Goal: Transaction & Acquisition: Purchase product/service

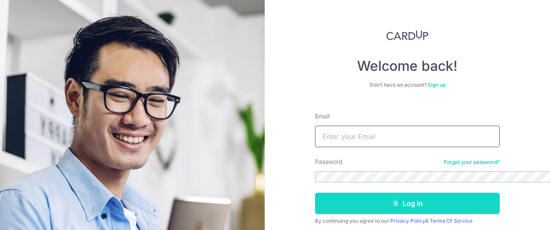
type input "cindy.wiryadi@gmail.com"
click at [315, 193] on button "Log in" at bounding box center [407, 203] width 185 height 21
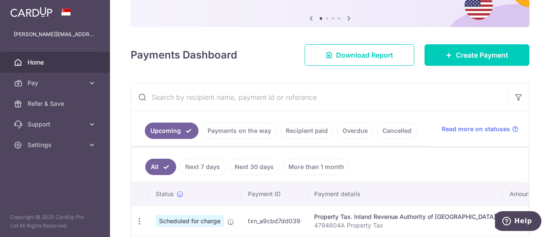
scroll to position [62, 0]
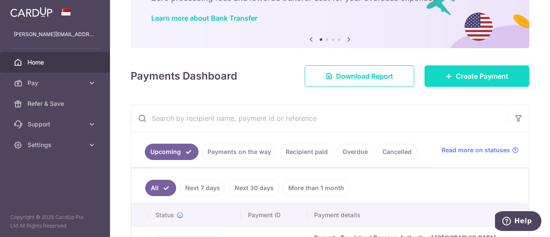
click at [448, 74] on link "Create Payment" at bounding box center [477, 75] width 105 height 21
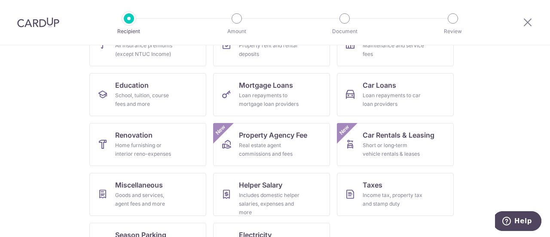
scroll to position [113, 0]
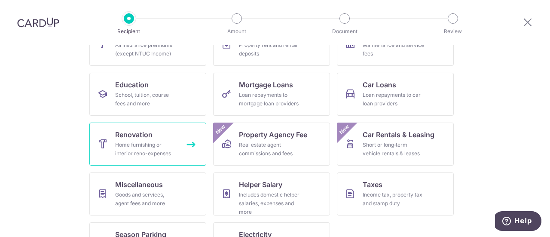
click at [161, 158] on link "Renovation Home furnishing or interior reno-expenses" at bounding box center [147, 144] width 117 height 43
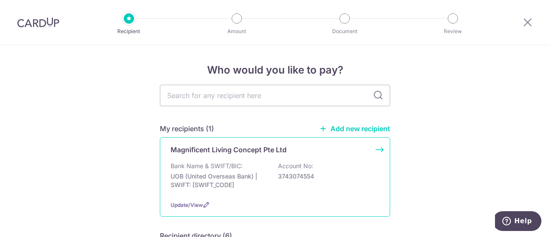
click at [187, 170] on p "Bank Name & SWIFT/BIC:" at bounding box center [207, 166] width 72 height 9
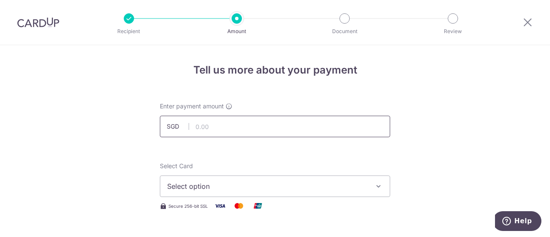
click at [239, 129] on input "text" at bounding box center [275, 126] width 230 height 21
paste input "3659.15"
type input "3,659.15"
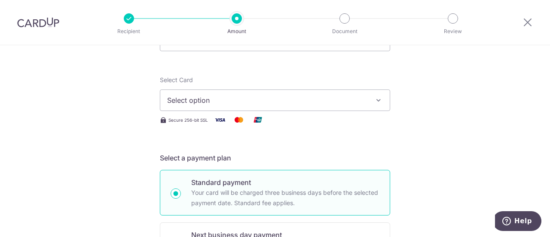
click at [247, 96] on span "Select option" at bounding box center [267, 100] width 200 height 10
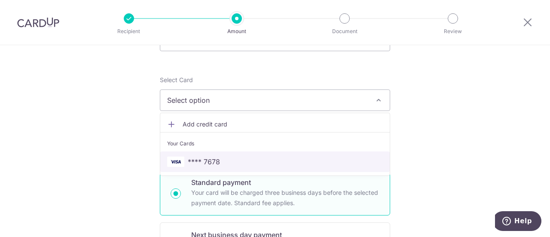
click at [237, 164] on span "**** 7678" at bounding box center [275, 161] width 216 height 10
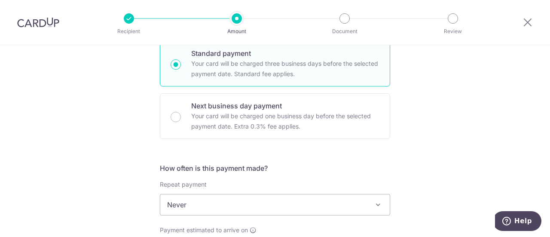
scroll to position [258, 0]
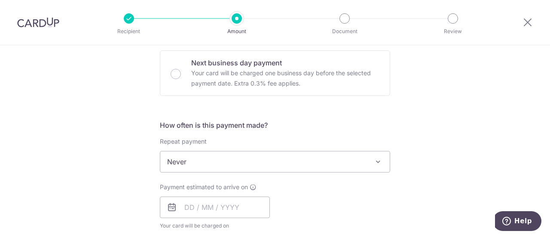
click at [214, 164] on span "Never" at bounding box center [275, 161] width 230 height 21
click at [79, 86] on div "Tell us more about your payment Enter payment amount SGD 3,659.15 3659.15 Selec…" at bounding box center [275, 204] width 550 height 835
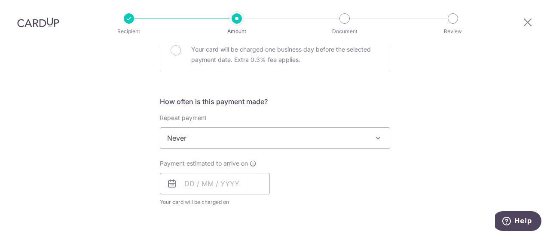
scroll to position [301, 0]
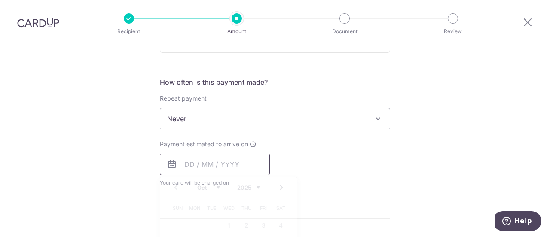
click at [219, 169] on input "text" at bounding box center [215, 163] width 110 height 21
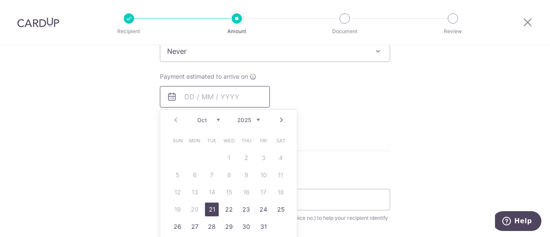
scroll to position [387, 0]
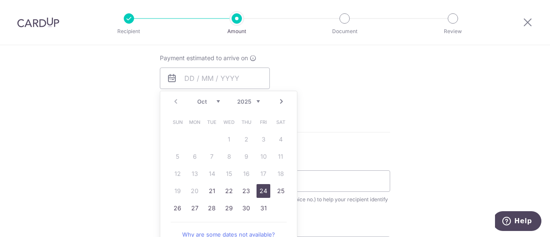
click at [264, 189] on link "24" at bounding box center [264, 191] width 14 height 14
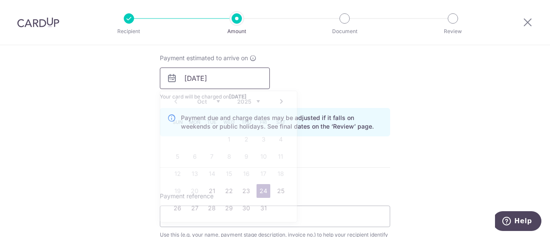
click at [243, 74] on input "24/10/2025" at bounding box center [215, 77] width 110 height 21
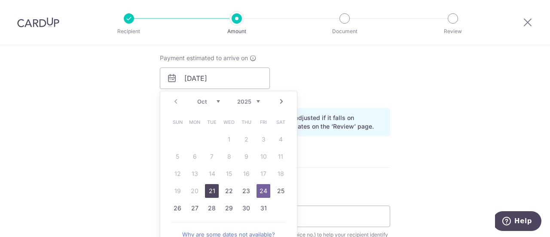
click at [206, 188] on link "21" at bounding box center [212, 191] width 14 height 14
type input "21/10/2025"
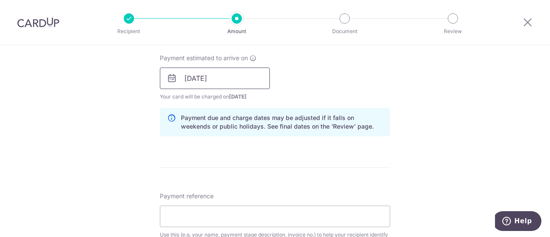
click at [232, 73] on input "21/10/2025" at bounding box center [215, 77] width 110 height 21
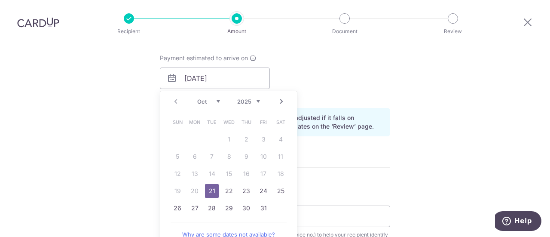
click at [331, 135] on div "Payment due and charge dates may be adjusted if it falls on weekends or public …" at bounding box center [275, 122] width 230 height 28
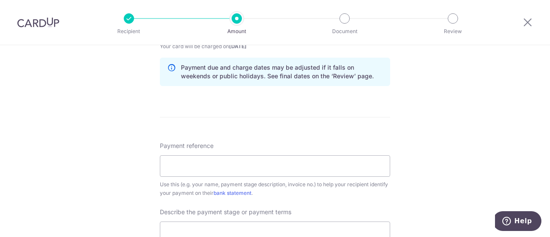
scroll to position [457, 0]
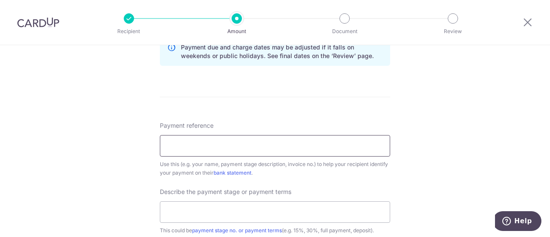
click at [327, 150] on input "Payment reference" at bounding box center [275, 145] width 230 height 21
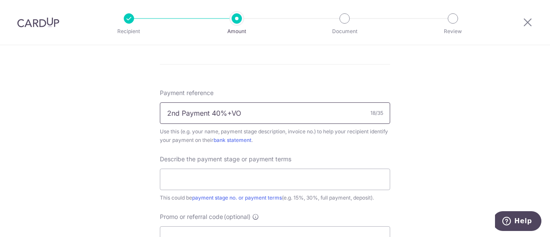
scroll to position [507, 0]
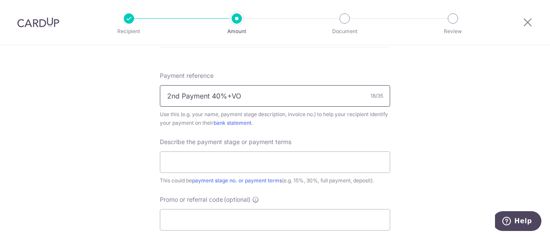
drag, startPoint x: 255, startPoint y: 96, endPoint x: 153, endPoint y: 92, distance: 102.4
click at [262, 95] on input "Venue Residence 14 #07-25" at bounding box center [275, 95] width 230 height 21
type input "Venue Residence 14 #07-24"
click at [253, 163] on input "text" at bounding box center [275, 161] width 230 height 21
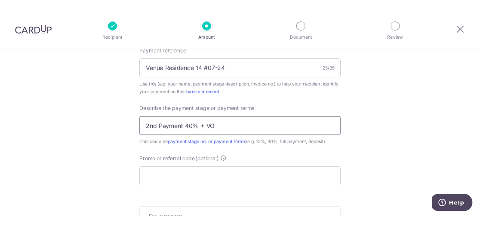
scroll to position [537, 0]
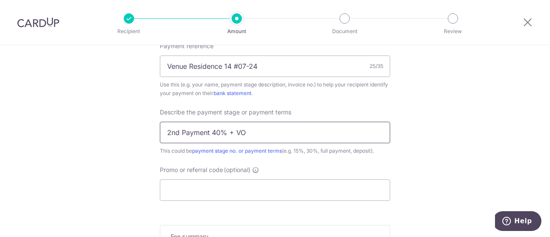
type input "2nd Payment 40% + VO"
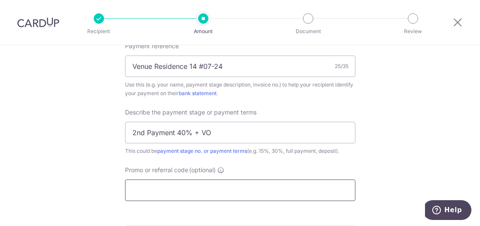
click at [232, 186] on input "Promo or referral code (optional)" at bounding box center [240, 189] width 230 height 21
paste input "MILELION"
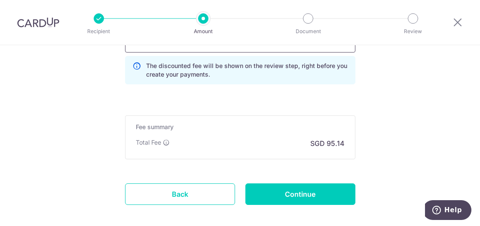
scroll to position [686, 0]
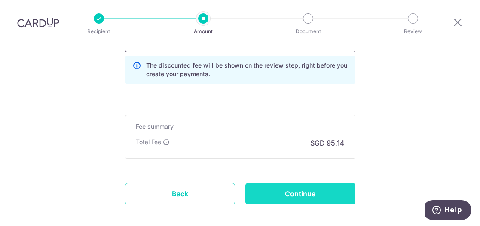
type input "MILELION"
click at [328, 187] on input "Continue" at bounding box center [300, 193] width 110 height 21
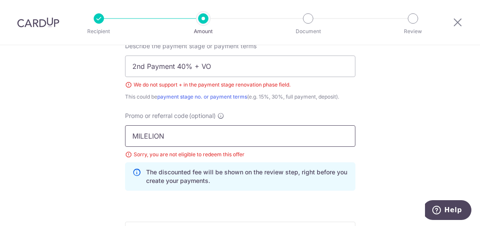
drag, startPoint x: 169, startPoint y: 130, endPoint x: 75, endPoint y: 129, distance: 94.1
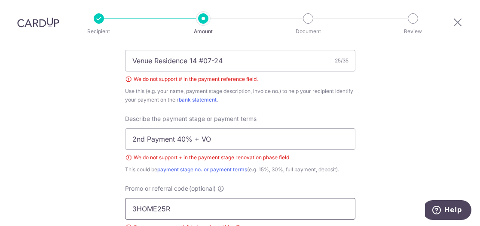
scroll to position [529, 0]
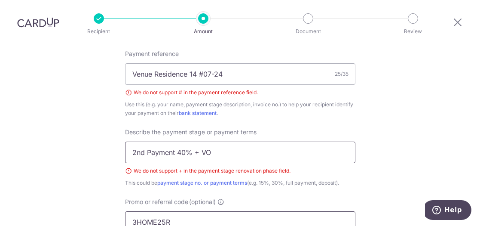
type input "3HOME25R"
drag, startPoint x: 198, startPoint y: 149, endPoint x: 228, endPoint y: 149, distance: 29.7
click at [199, 149] on input "2nd Payment 40% + VO" at bounding box center [240, 151] width 230 height 21
type input "2nd Payment 40% & VO"
click at [203, 74] on input "Venue Residence 14 #07-24" at bounding box center [240, 73] width 230 height 21
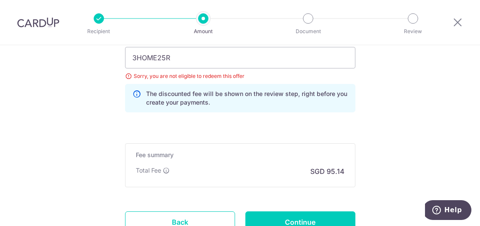
scroll to position [765, 0]
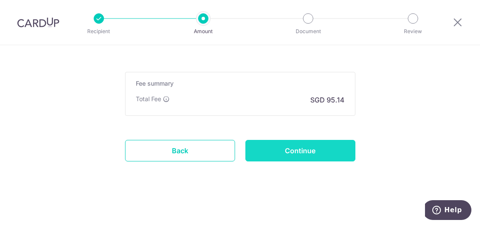
type input "Venue Residence 14-07-24"
click at [302, 154] on input "Continue" at bounding box center [300, 150] width 110 height 21
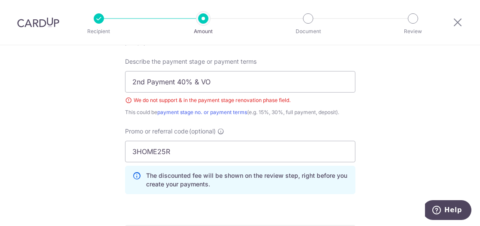
scroll to position [576, 0]
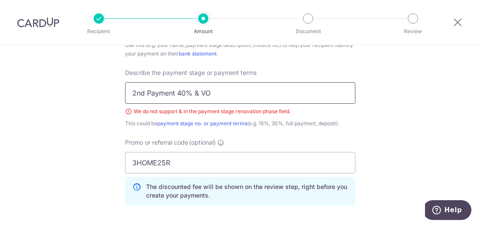
click at [196, 92] on input "2nd Payment 40% & VO" at bounding box center [240, 92] width 230 height 21
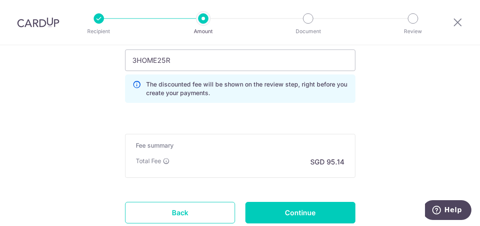
scroll to position [679, 0]
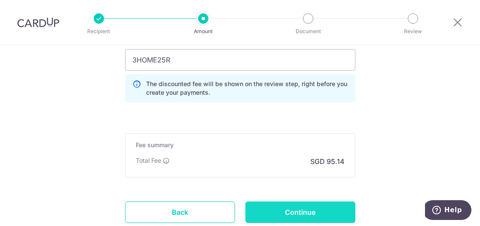
type input "2nd Payment 40% and VO"
click at [283, 208] on input "Continue" at bounding box center [300, 211] width 110 height 21
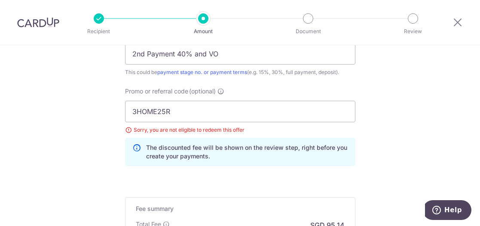
scroll to position [614, 0]
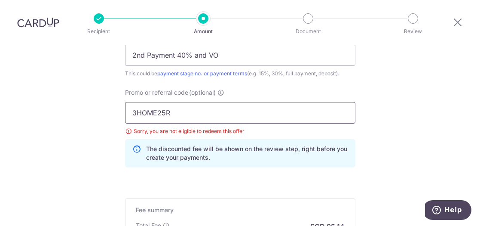
drag, startPoint x: 171, startPoint y: 110, endPoint x: 107, endPoint y: 105, distance: 64.6
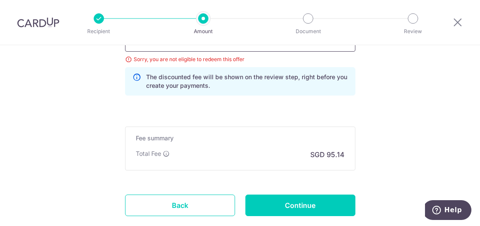
scroll to position [688, 0]
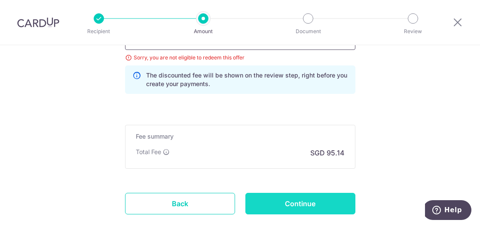
type input "RENO25ONE"
click at [284, 202] on input "Continue" at bounding box center [300, 203] width 110 height 21
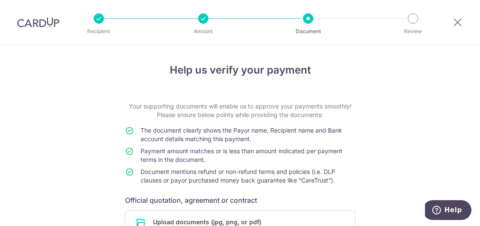
click at [309, 17] on div at bounding box center [308, 18] width 10 height 10
click at [200, 16] on div at bounding box center [203, 18] width 10 height 10
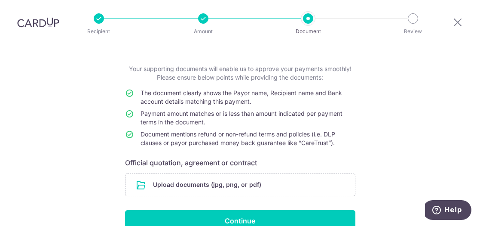
scroll to position [37, 0]
click at [242, 183] on input "file" at bounding box center [241, 185] width 230 height 22
type input "C:\fakepath\Cindy_Quotation_15102025.pdf"
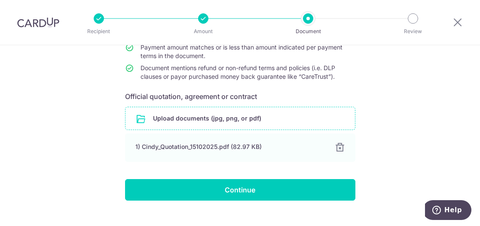
scroll to position [119, 0]
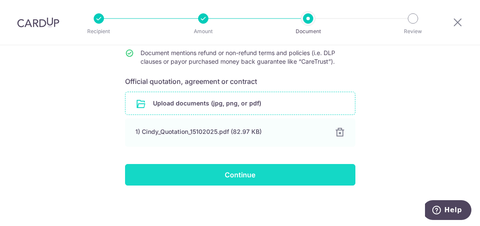
click at [251, 173] on input "Continue" at bounding box center [240, 174] width 230 height 21
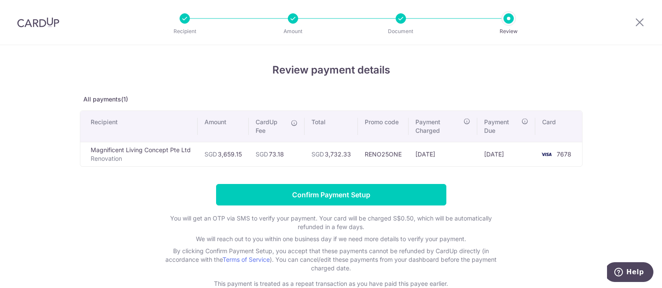
click at [480, 190] on form "Confirm Payment Setup You will get an OTP via SMS to verify your payment. Your …" at bounding box center [331, 236] width 503 height 104
drag, startPoint x: 351, startPoint y: 153, endPoint x: 307, endPoint y: 150, distance: 44.3
click at [307, 150] on td "SGD 3,732.33" at bounding box center [331, 154] width 53 height 25
copy td "SGD 3,732.33"
click at [365, 200] on input "Confirm Payment Setup" at bounding box center [331, 194] width 230 height 21
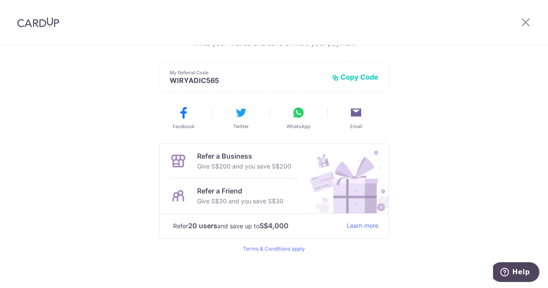
scroll to position [216, 0]
